Goal: Task Accomplishment & Management: Use online tool/utility

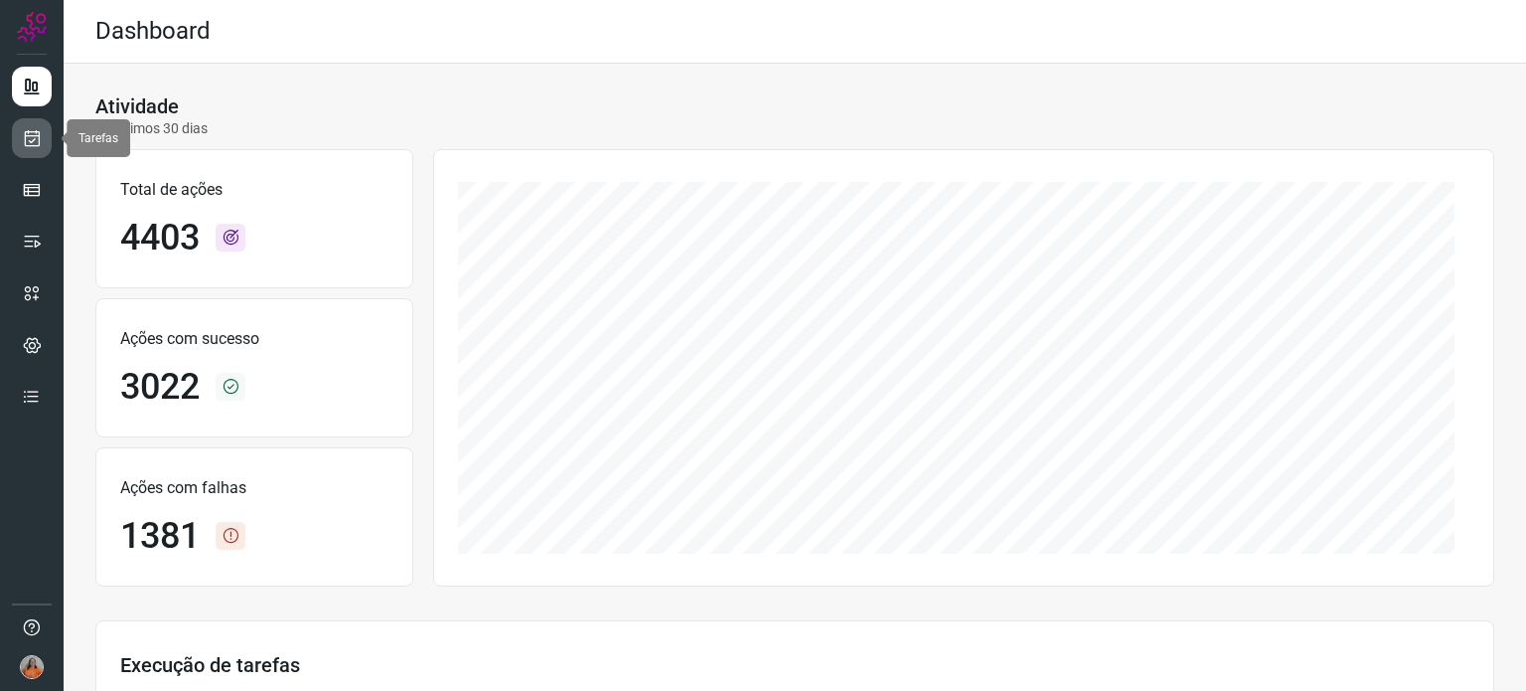
click at [30, 145] on icon at bounding box center [32, 138] width 21 height 20
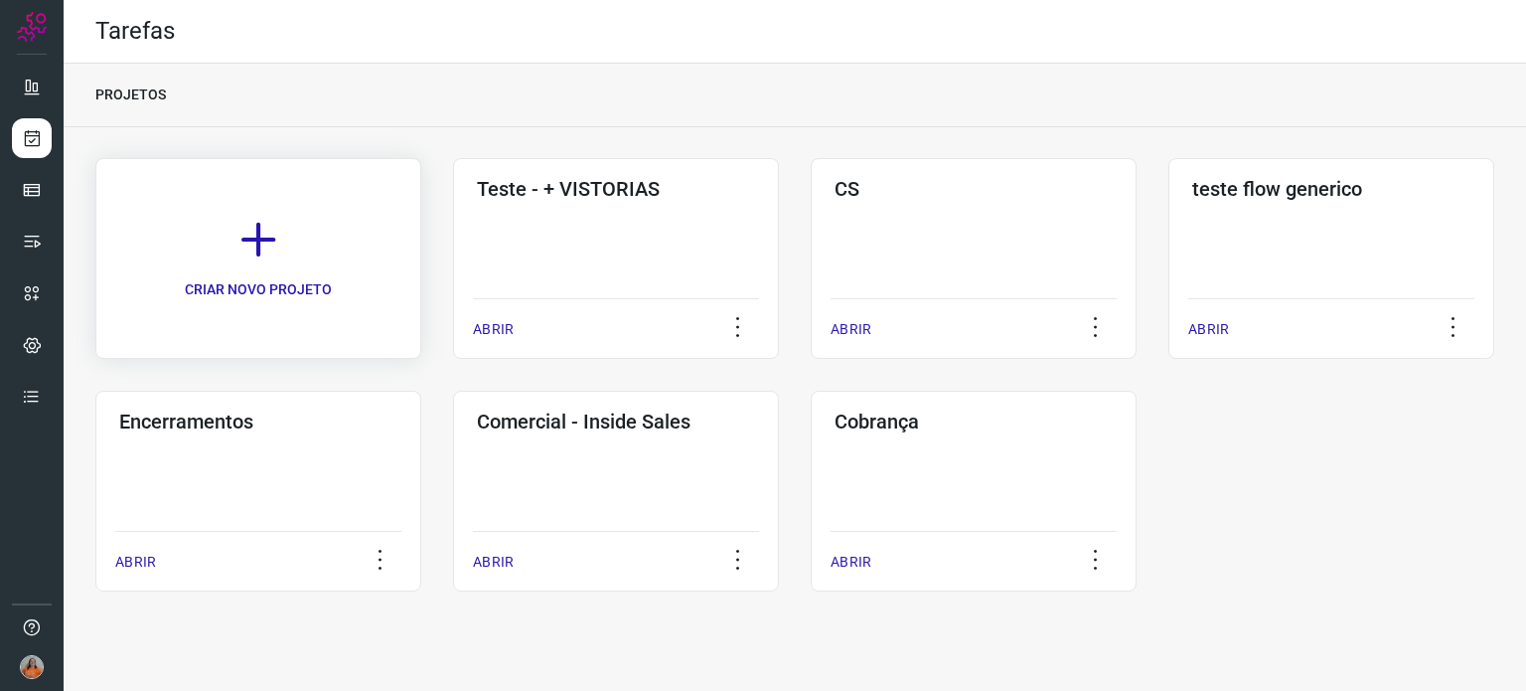
click at [257, 273] on link "CRIAR NOVO PROJETO" at bounding box center [258, 258] width 326 height 201
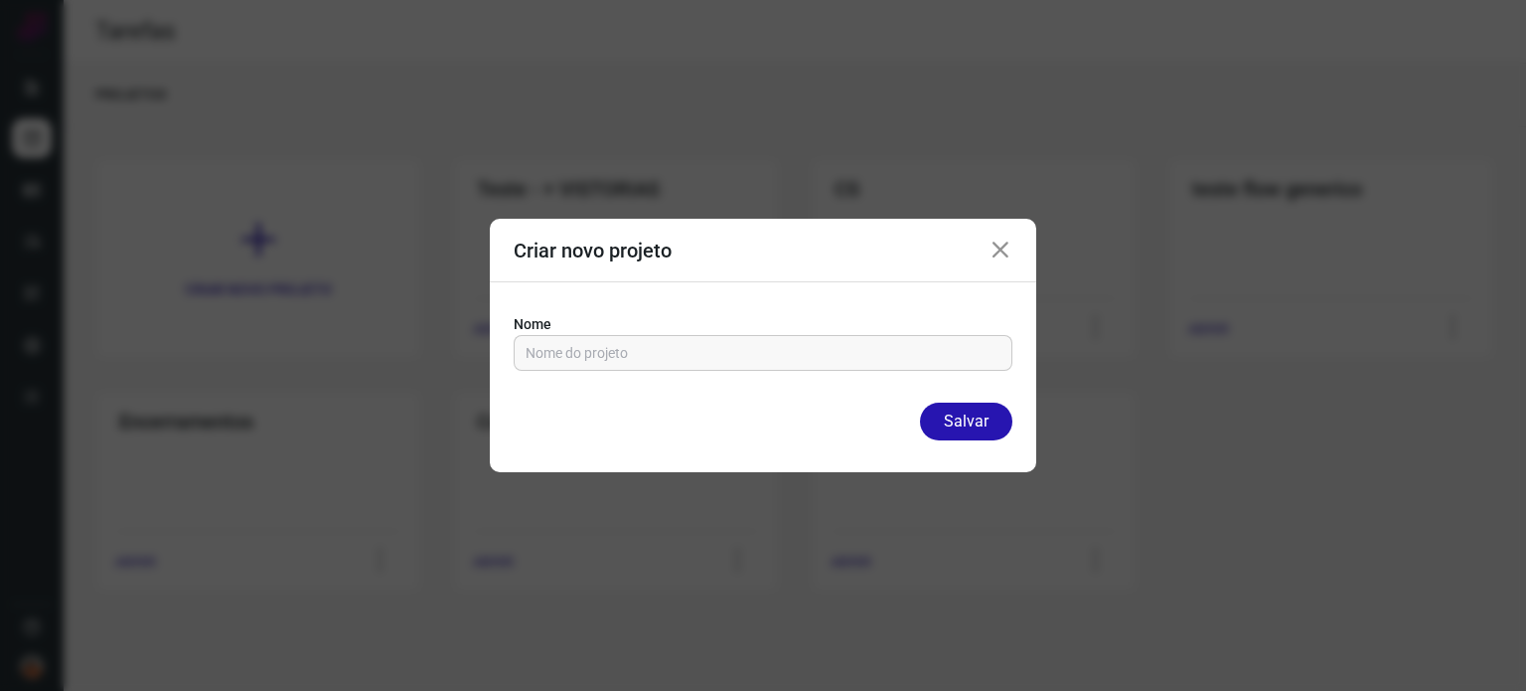
click at [989, 253] on icon at bounding box center [1001, 250] width 24 height 24
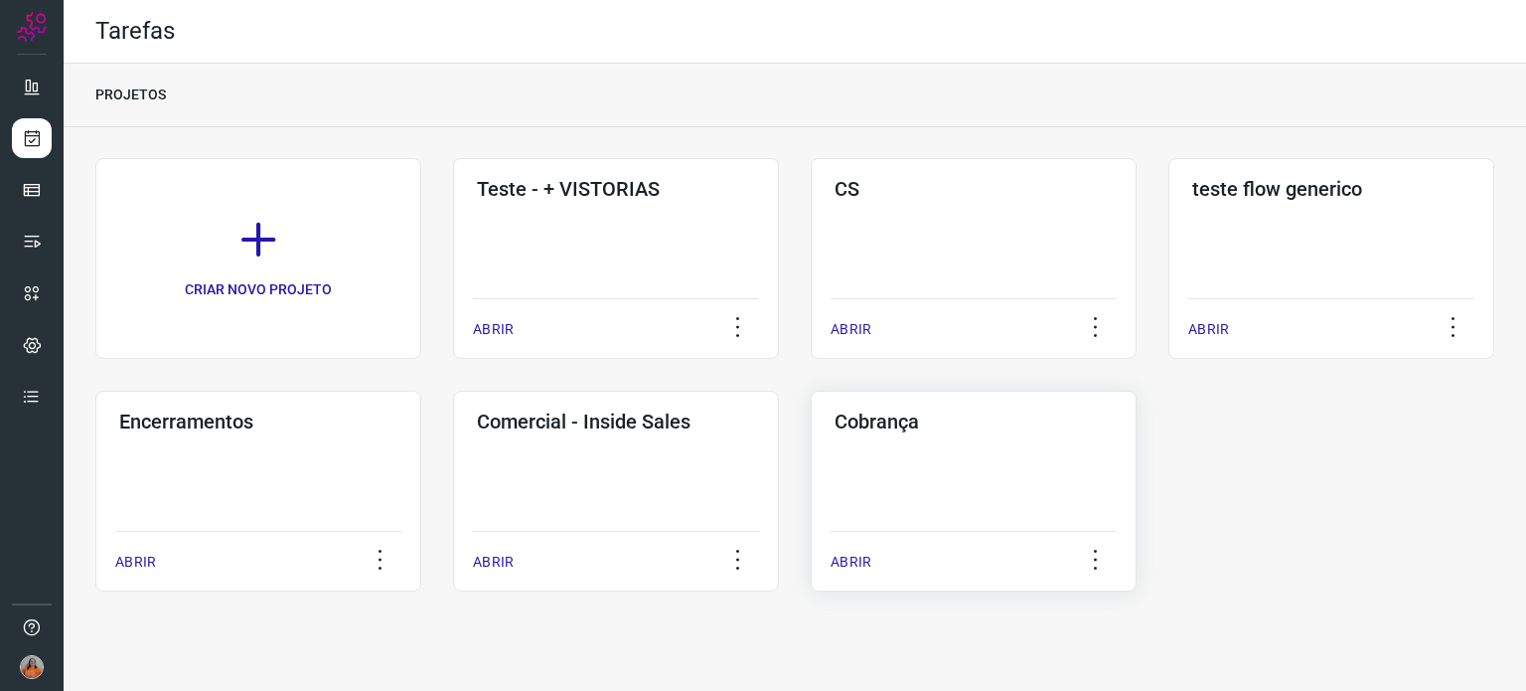
click at [981, 476] on div "Cobrança ABRIR" at bounding box center [974, 491] width 326 height 201
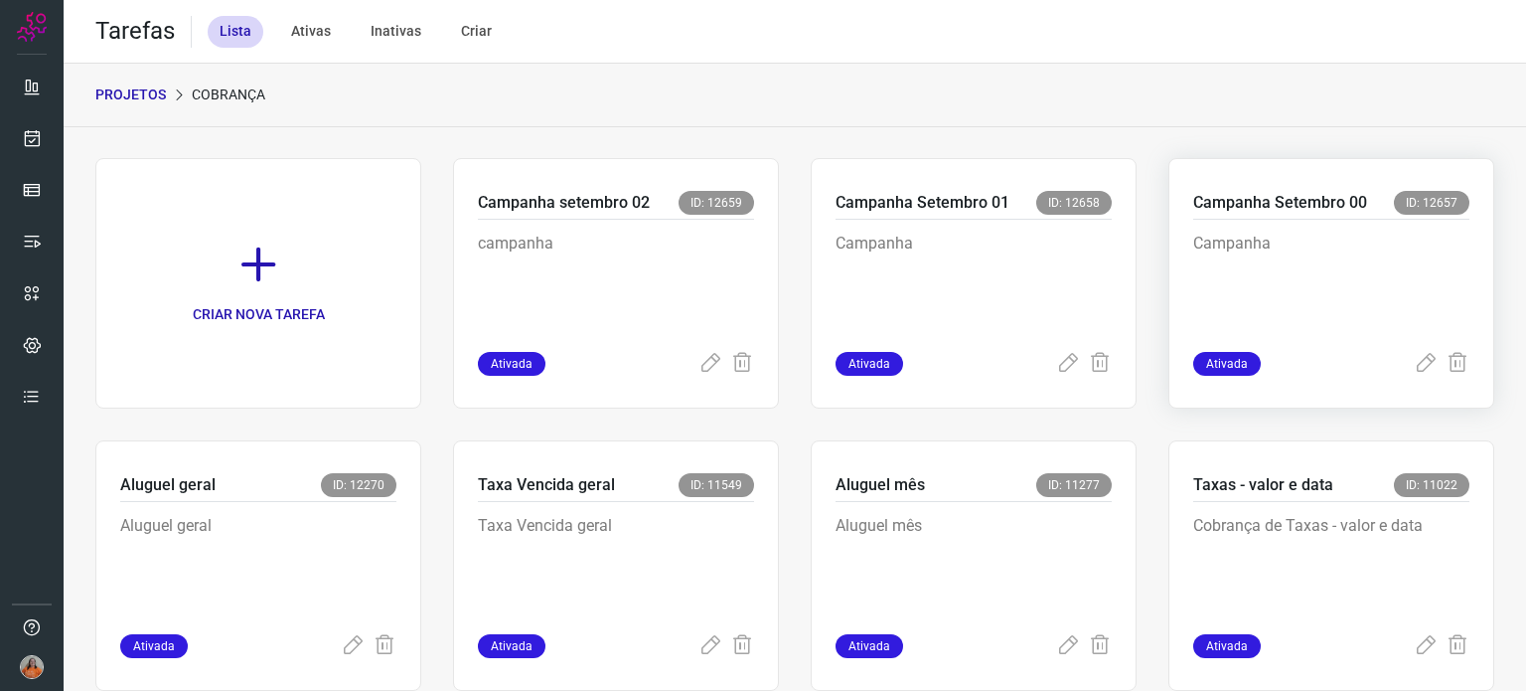
click at [1386, 271] on p "Campanha" at bounding box center [1331, 281] width 276 height 99
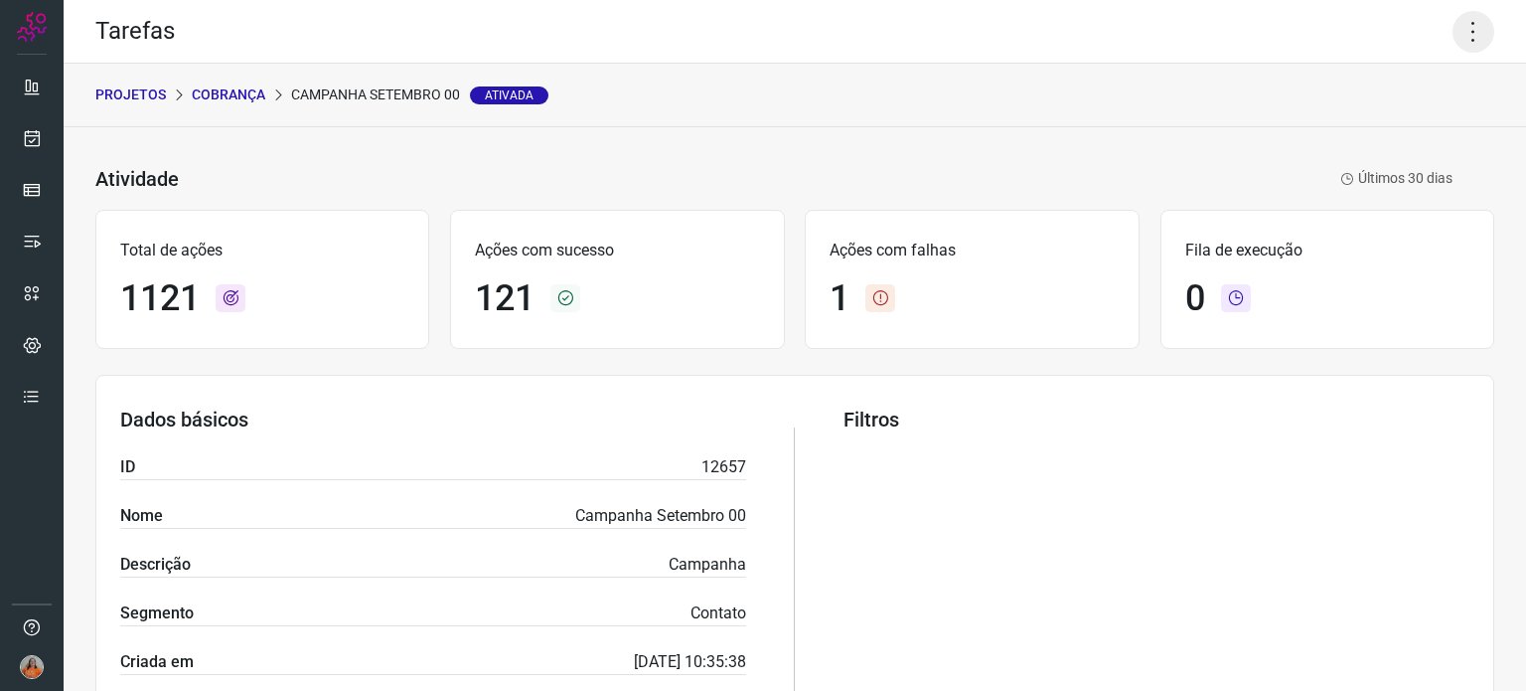
click at [1453, 36] on icon at bounding box center [1474, 32] width 42 height 42
click at [1375, 125] on li "Executar" at bounding box center [1388, 130] width 181 height 32
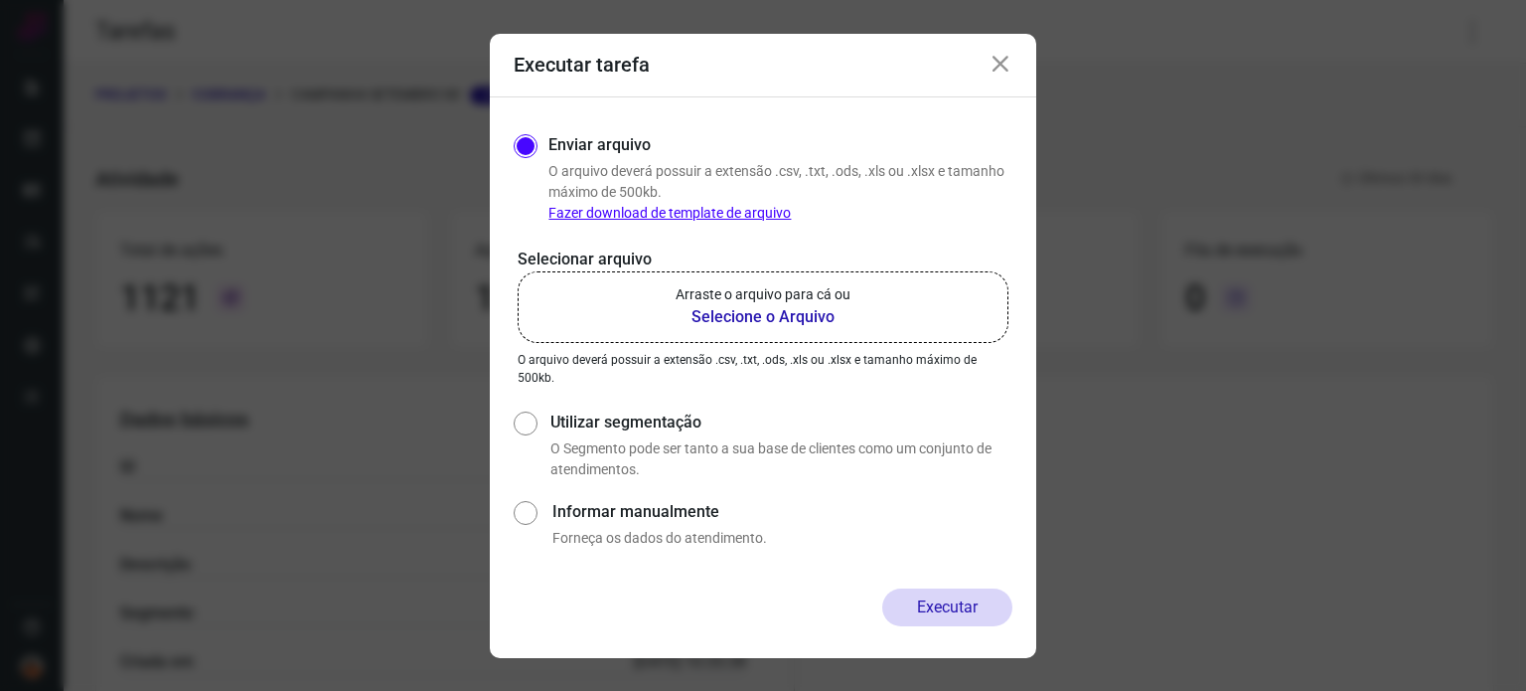
click at [763, 311] on b "Selecione o Arquivo" at bounding box center [763, 317] width 175 height 24
click at [0, 0] on input "Arraste o arquivo para cá ou Selecione o Arquivo" at bounding box center [0, 0] width 0 height 0
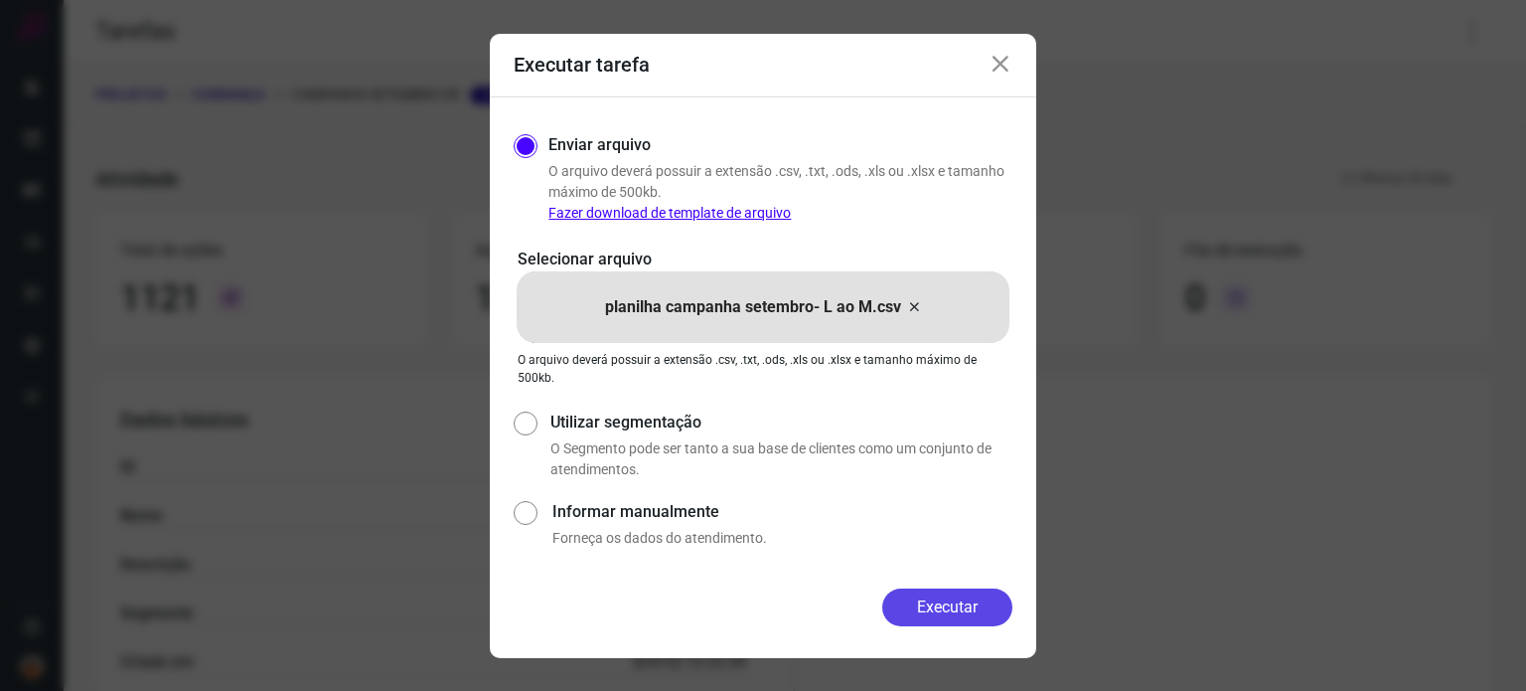
click at [950, 608] on button "Executar" at bounding box center [947, 607] width 130 height 38
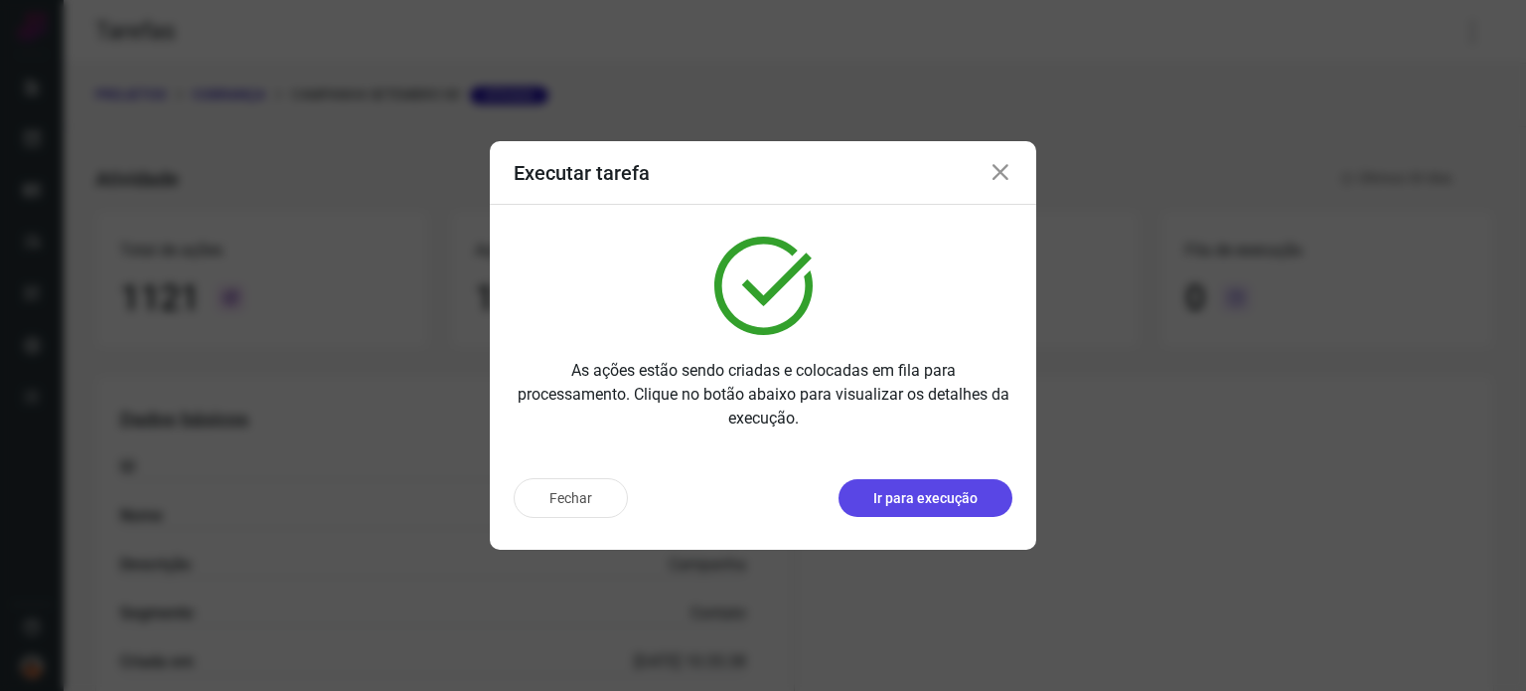
click at [958, 506] on p "Ir para execução" at bounding box center [925, 498] width 104 height 21
